Goal: Transaction & Acquisition: Purchase product/service

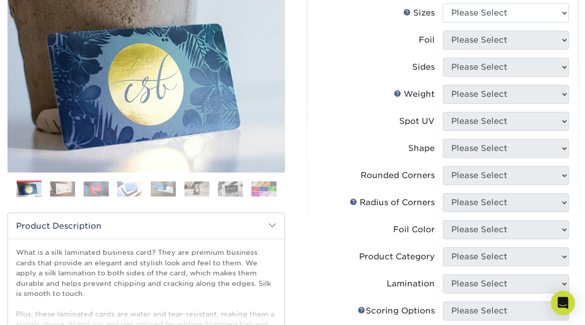
scroll to position [129, 0]
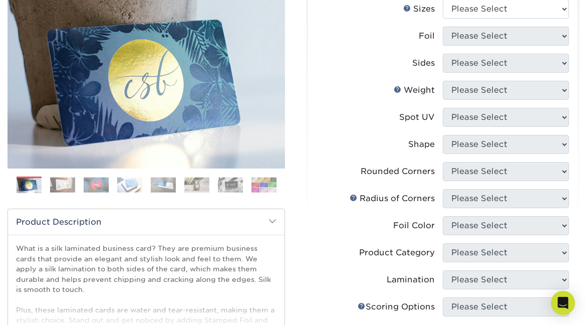
click at [65, 184] on img at bounding box center [62, 185] width 25 height 16
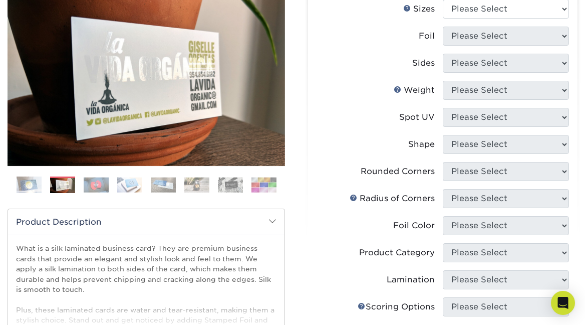
click at [97, 187] on img at bounding box center [96, 185] width 25 height 16
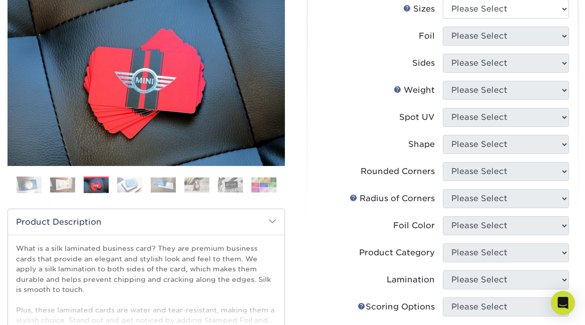
click at [129, 183] on img at bounding box center [129, 185] width 25 height 16
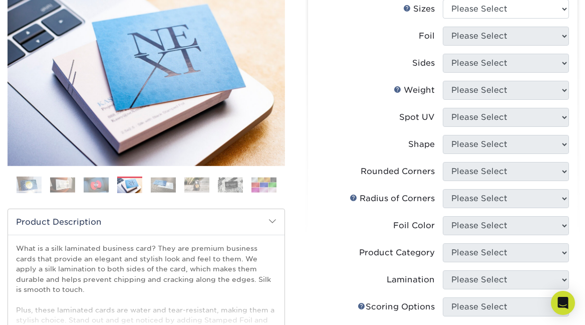
click at [160, 185] on img at bounding box center [163, 185] width 25 height 16
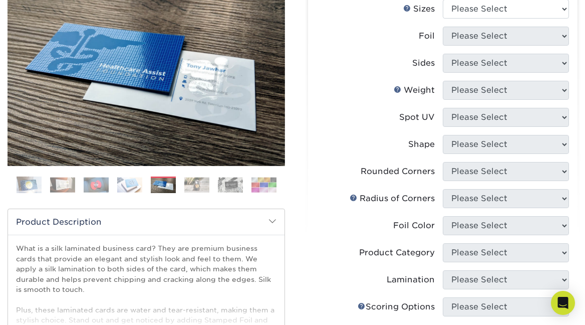
click at [198, 187] on img at bounding box center [196, 185] width 25 height 16
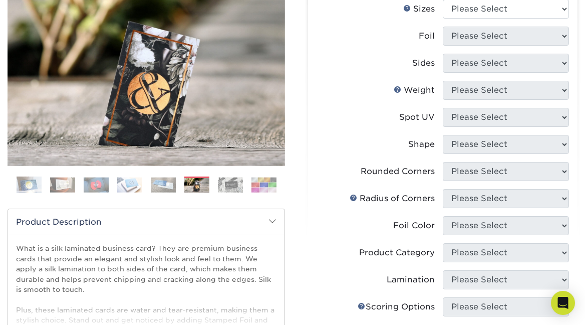
click at [232, 183] on img at bounding box center [230, 185] width 25 height 16
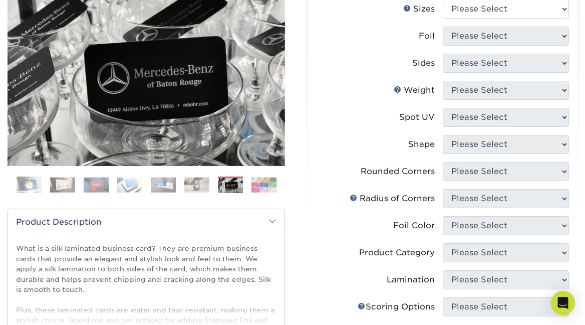
click at [254, 184] on img at bounding box center [264, 185] width 25 height 16
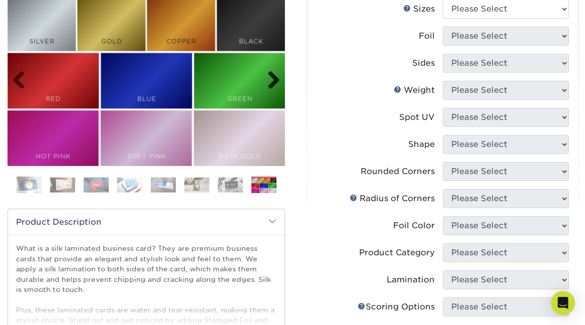
click at [275, 77] on link "Next" at bounding box center [270, 81] width 20 height 20
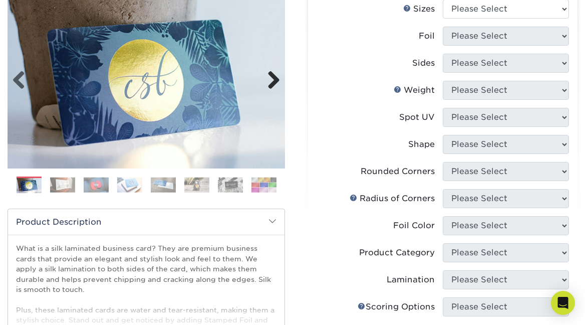
click at [275, 77] on link "Next" at bounding box center [270, 81] width 20 height 20
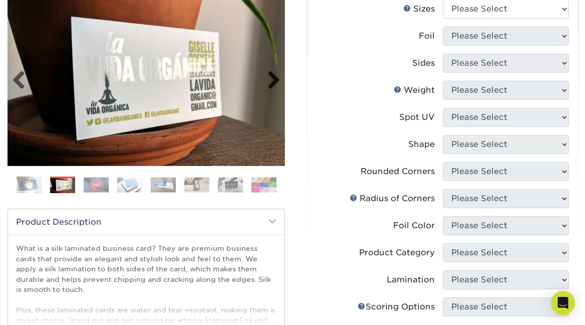
click at [275, 77] on link "Next" at bounding box center [270, 81] width 20 height 20
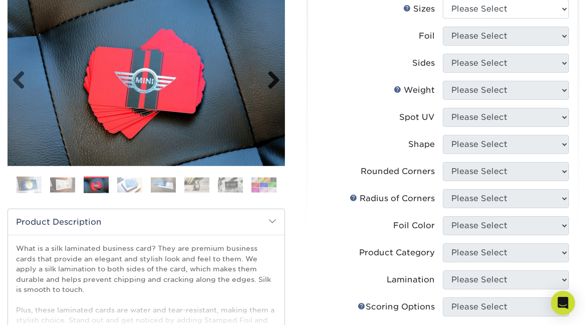
click at [275, 77] on link "Next" at bounding box center [270, 81] width 20 height 20
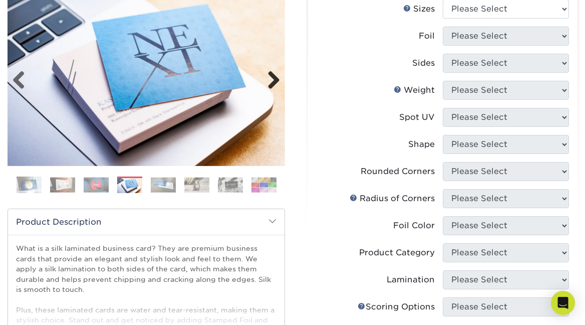
click at [274, 77] on link "Next" at bounding box center [270, 81] width 20 height 20
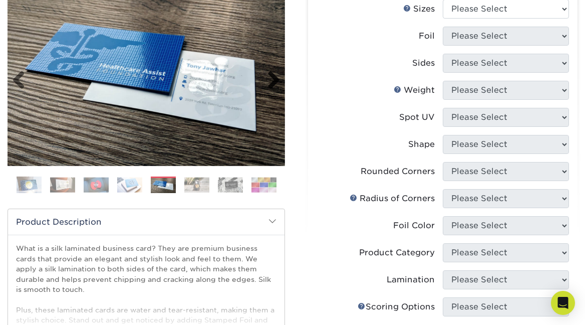
click at [274, 77] on link "Next" at bounding box center [270, 81] width 20 height 20
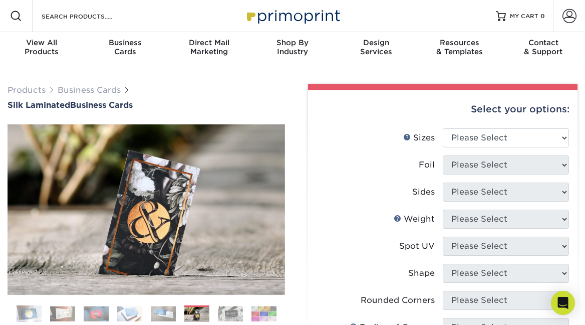
scroll to position [0, 0]
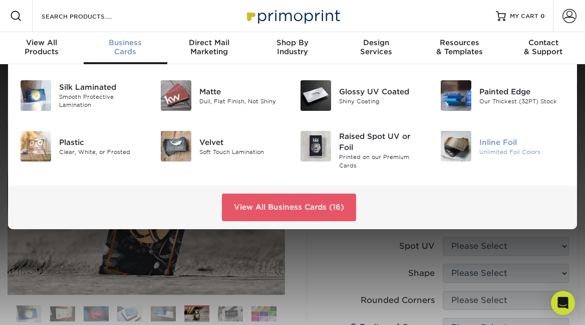
click at [455, 141] on img at bounding box center [456, 146] width 31 height 31
click at [124, 50] on div "Business Cards" at bounding box center [126, 47] width 84 height 18
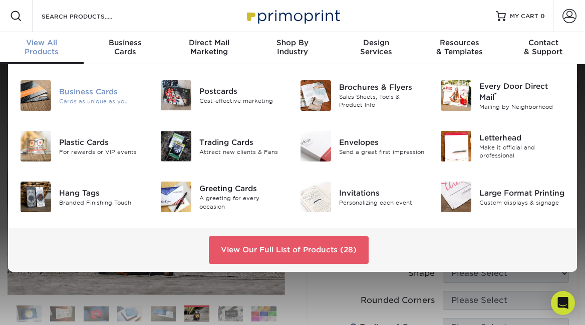
click at [29, 94] on img at bounding box center [36, 95] width 31 height 31
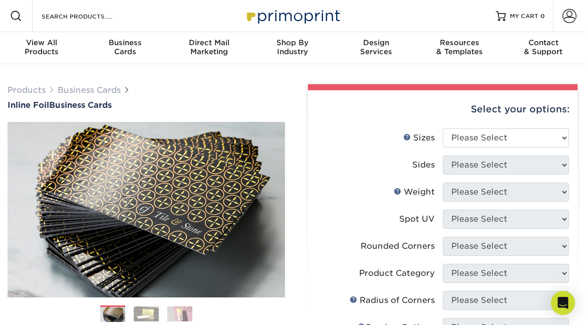
click at [150, 315] on img at bounding box center [146, 314] width 25 height 16
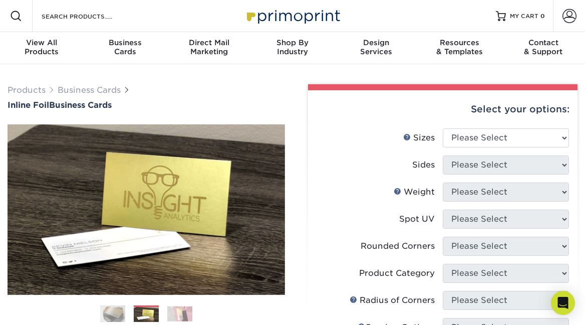
click at [174, 313] on img at bounding box center [179, 314] width 25 height 16
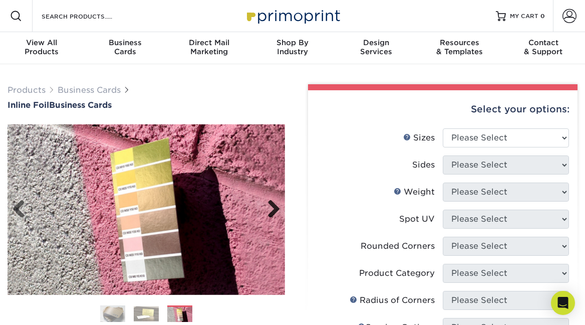
click at [273, 206] on link "Next" at bounding box center [270, 209] width 20 height 20
